Goal: Navigation & Orientation: Go to known website

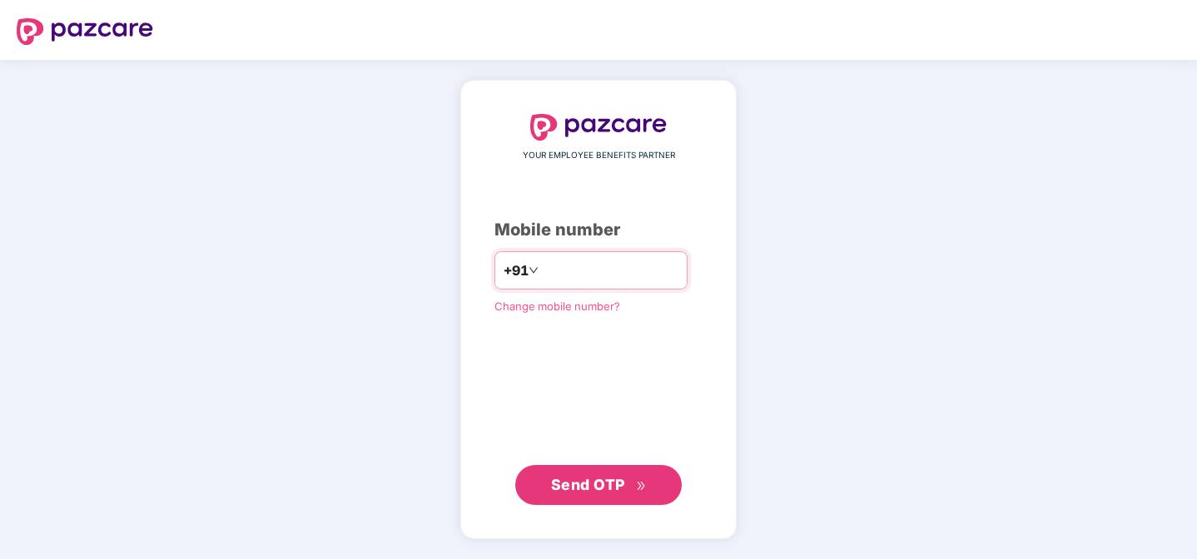
click at [568, 261] on input "number" at bounding box center [610, 270] width 136 height 27
